Goal: Task Accomplishment & Management: Manage account settings

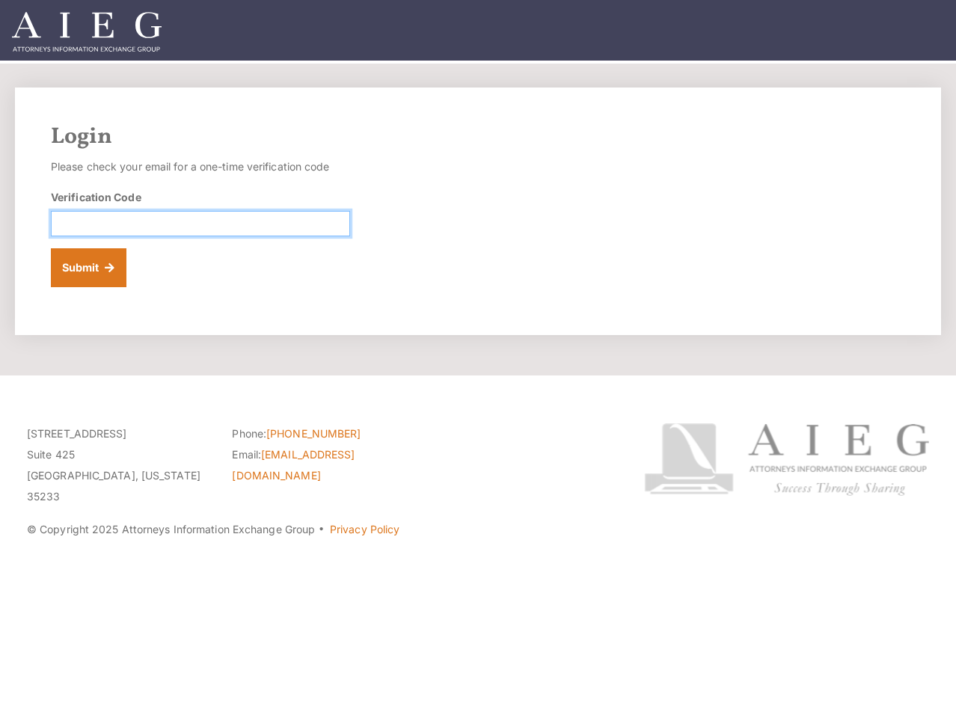
click at [61, 218] on input "Verification Code" at bounding box center [200, 223] width 299 height 25
paste input "315442"
type input "315442"
click at [51, 248] on button "Submit" at bounding box center [89, 267] width 76 height 39
click at [88, 231] on input "Verification Code" at bounding box center [200, 223] width 299 height 25
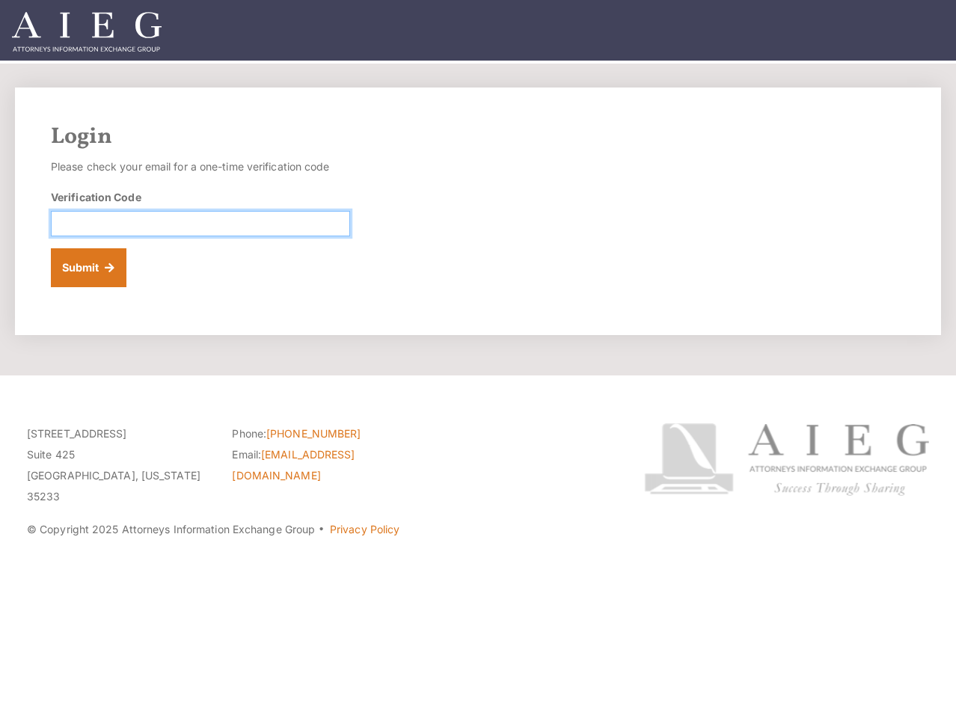
paste input "745667"
type input "745667"
click at [51, 248] on button "Submit" at bounding box center [89, 267] width 76 height 39
